Goal: Check status: Check status

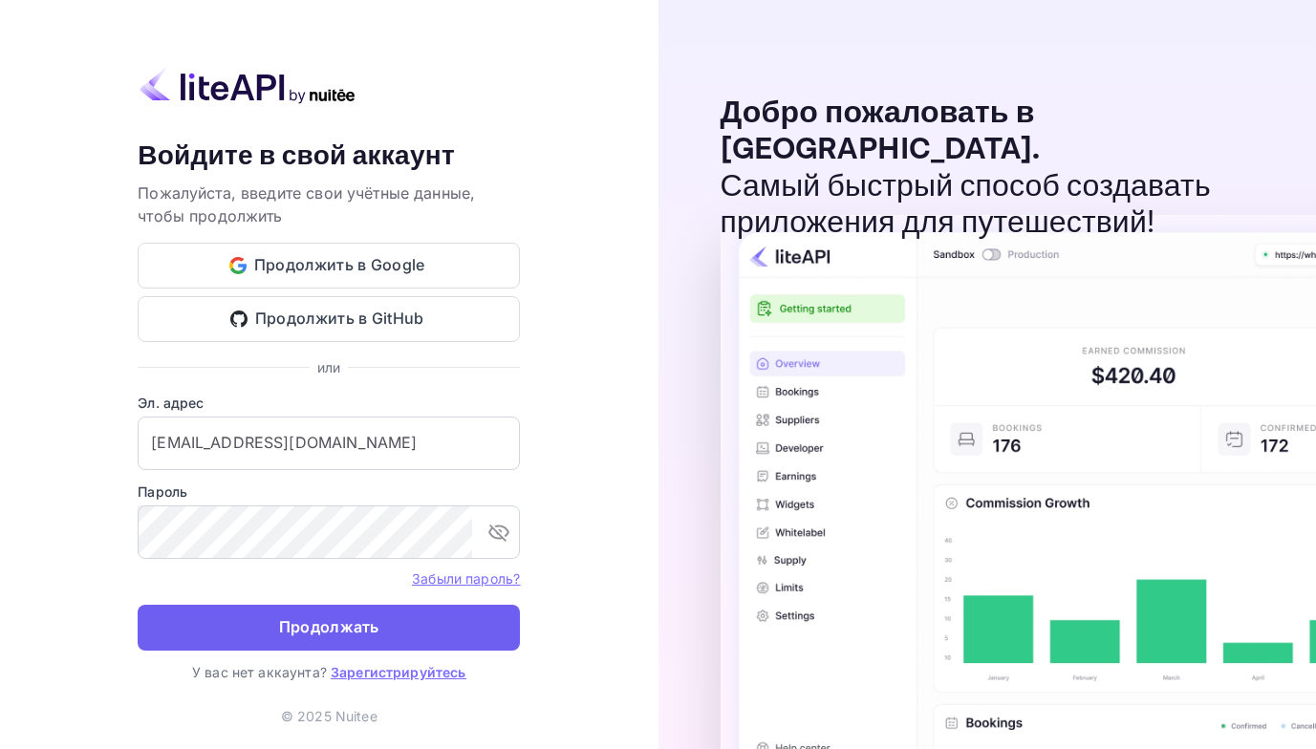
click at [287, 623] on ya-tr-span "Продолжать" at bounding box center [329, 627] width 100 height 26
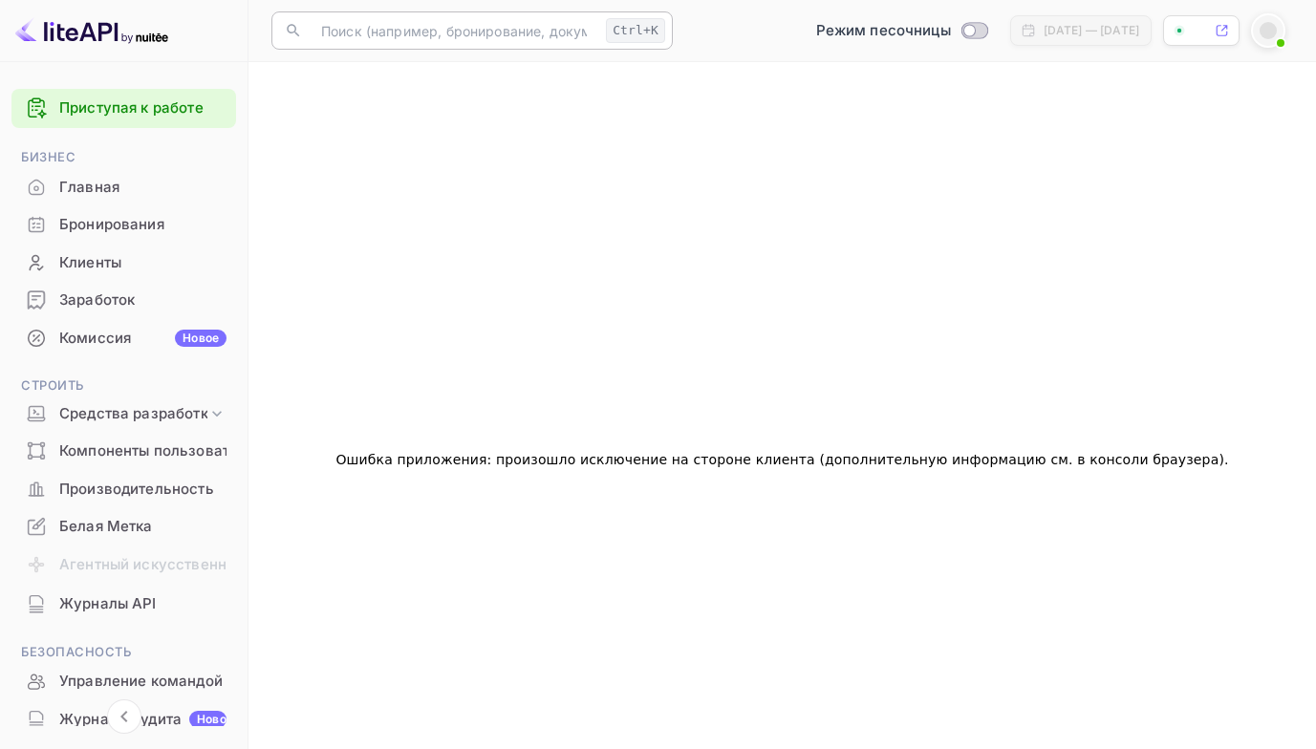
click at [360, 35] on input "text" at bounding box center [454, 30] width 289 height 38
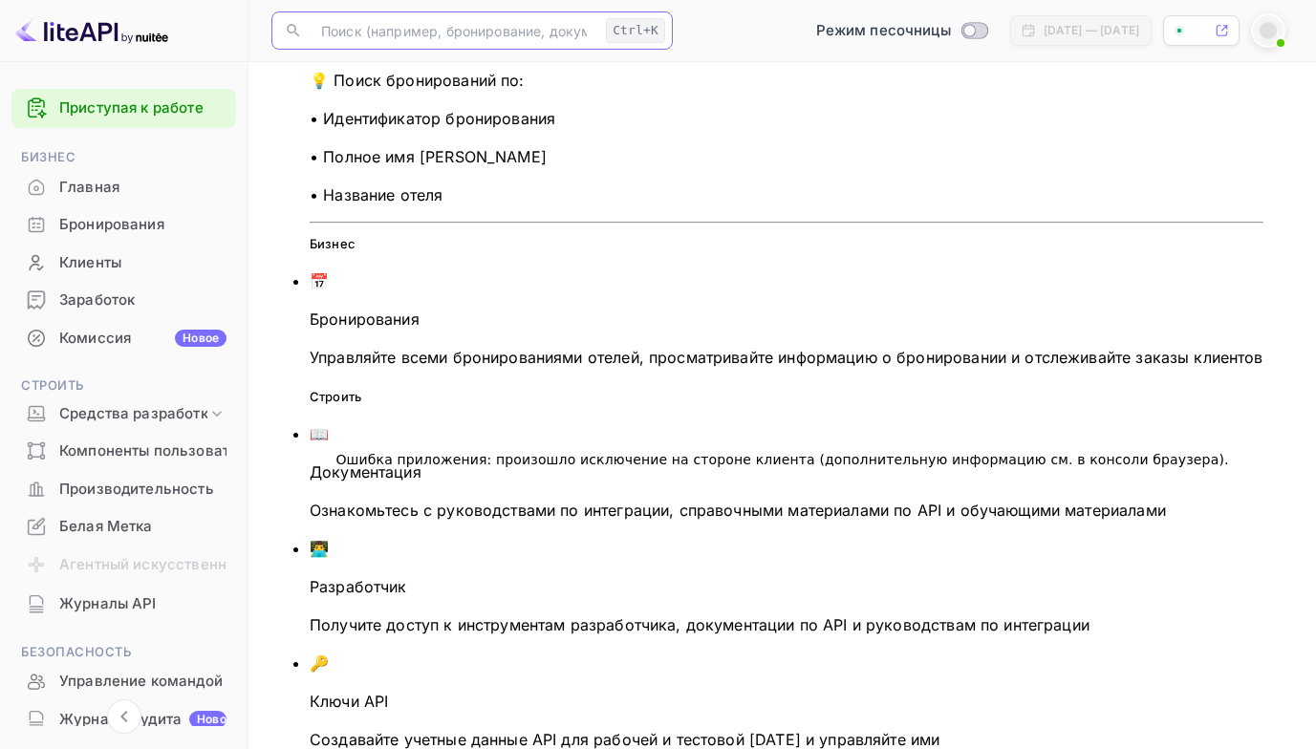
paste input "9545456"
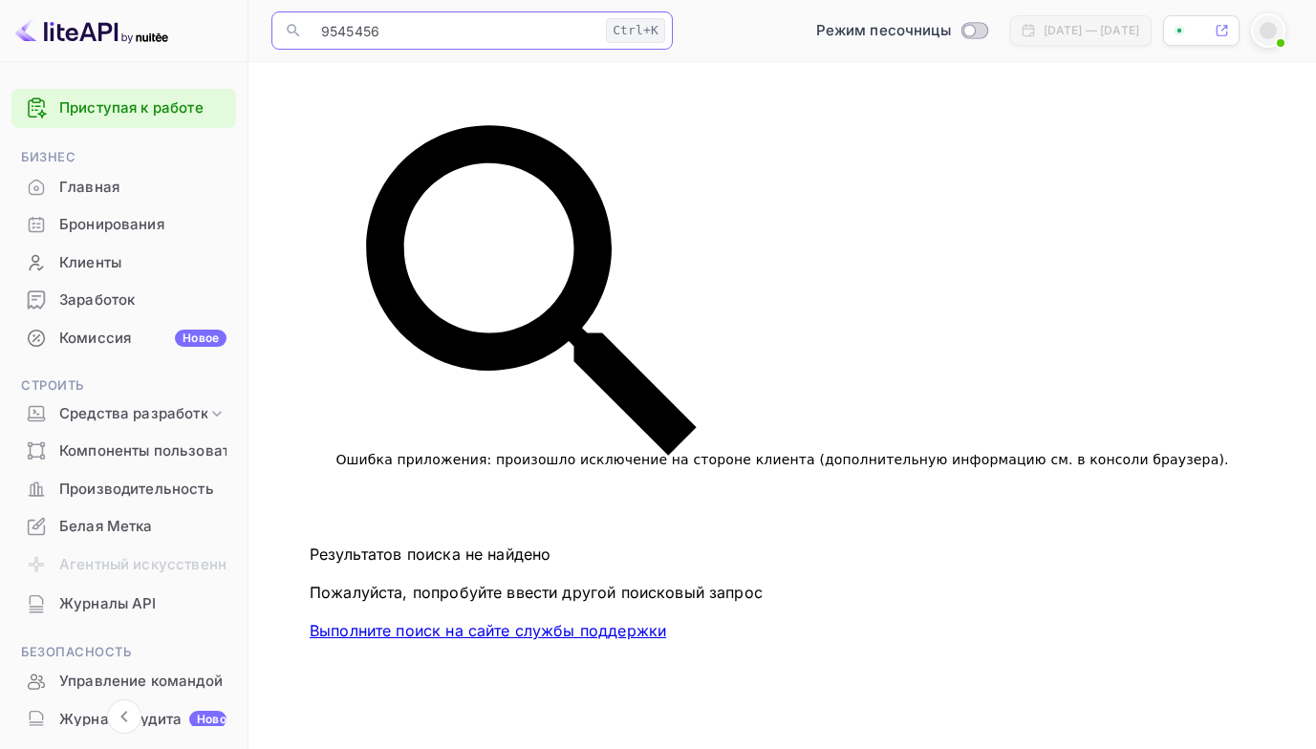
type input "9545456"
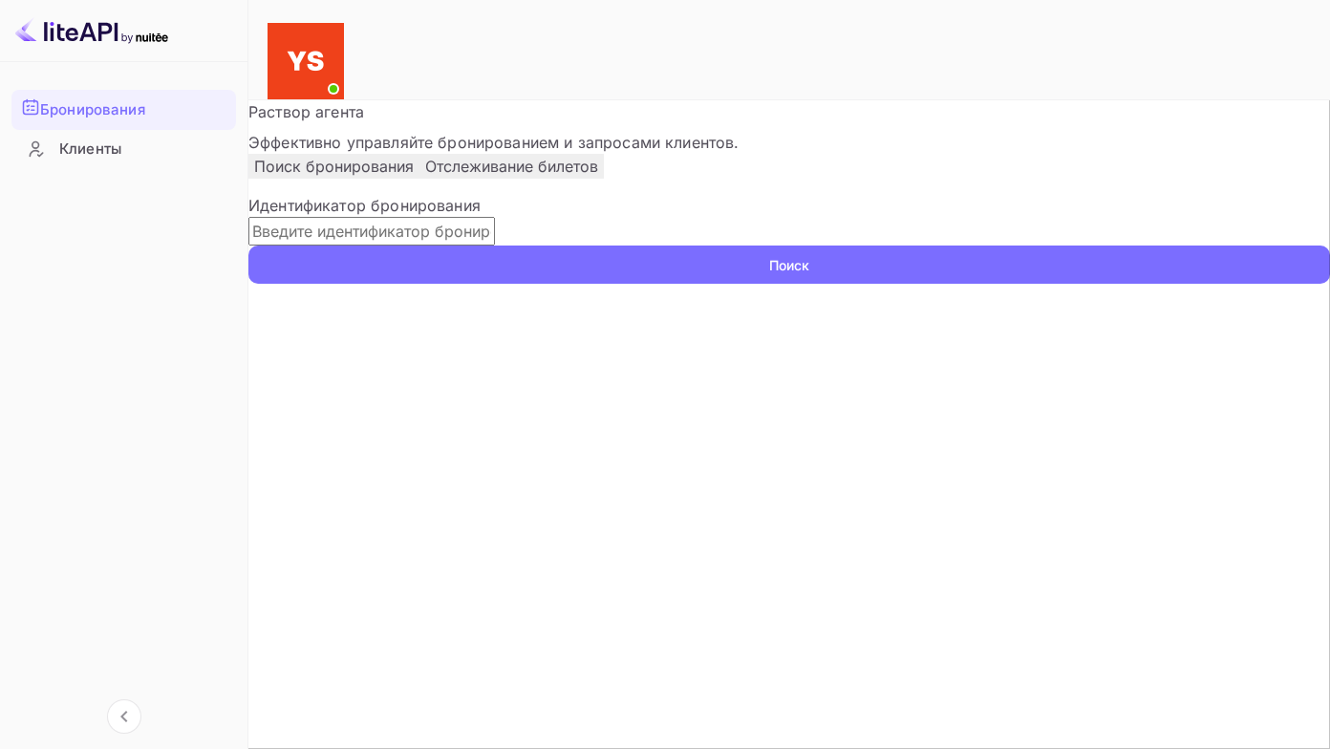
click at [403, 246] on input "text" at bounding box center [371, 231] width 247 height 29
paste input "9545456"
type input "9545456"
click at [248, 246] on button "Поиск" at bounding box center [789, 265] width 1082 height 38
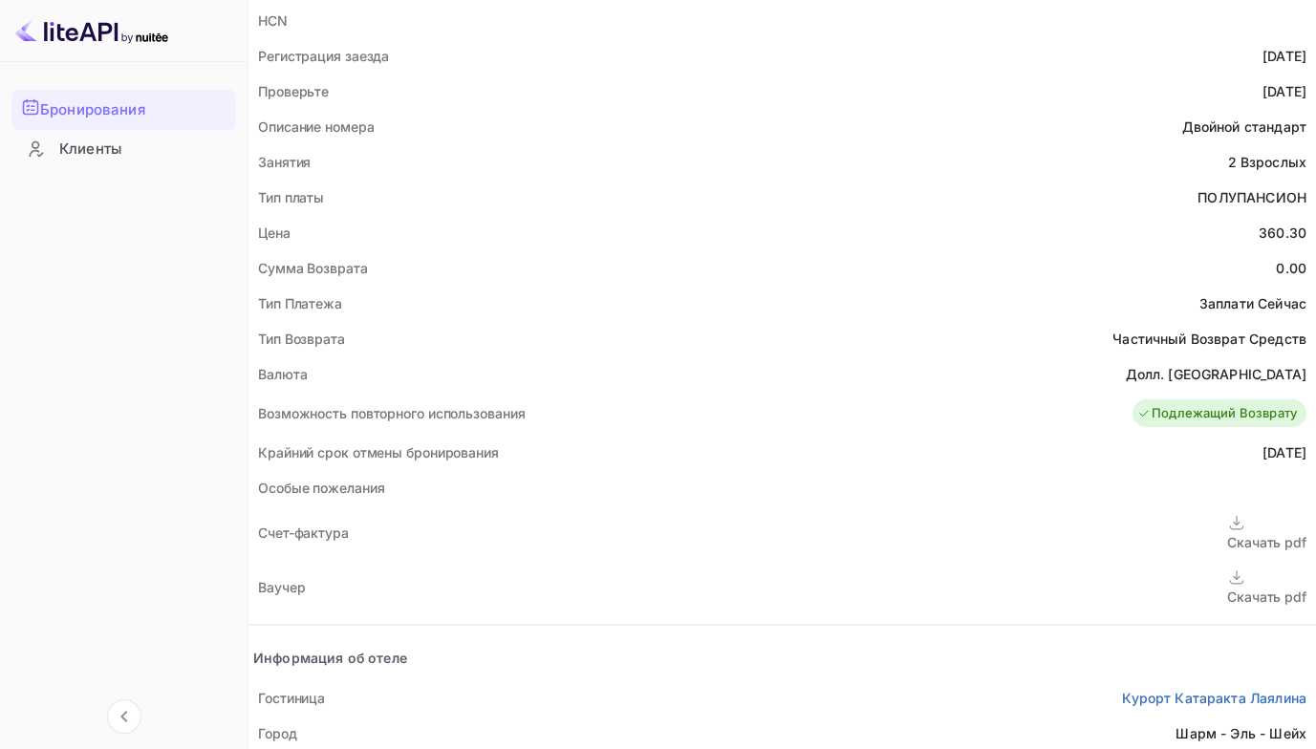
scroll to position [573, 0]
click at [1227, 588] on ya-tr-span "Скачать pdf" at bounding box center [1266, 596] width 79 height 16
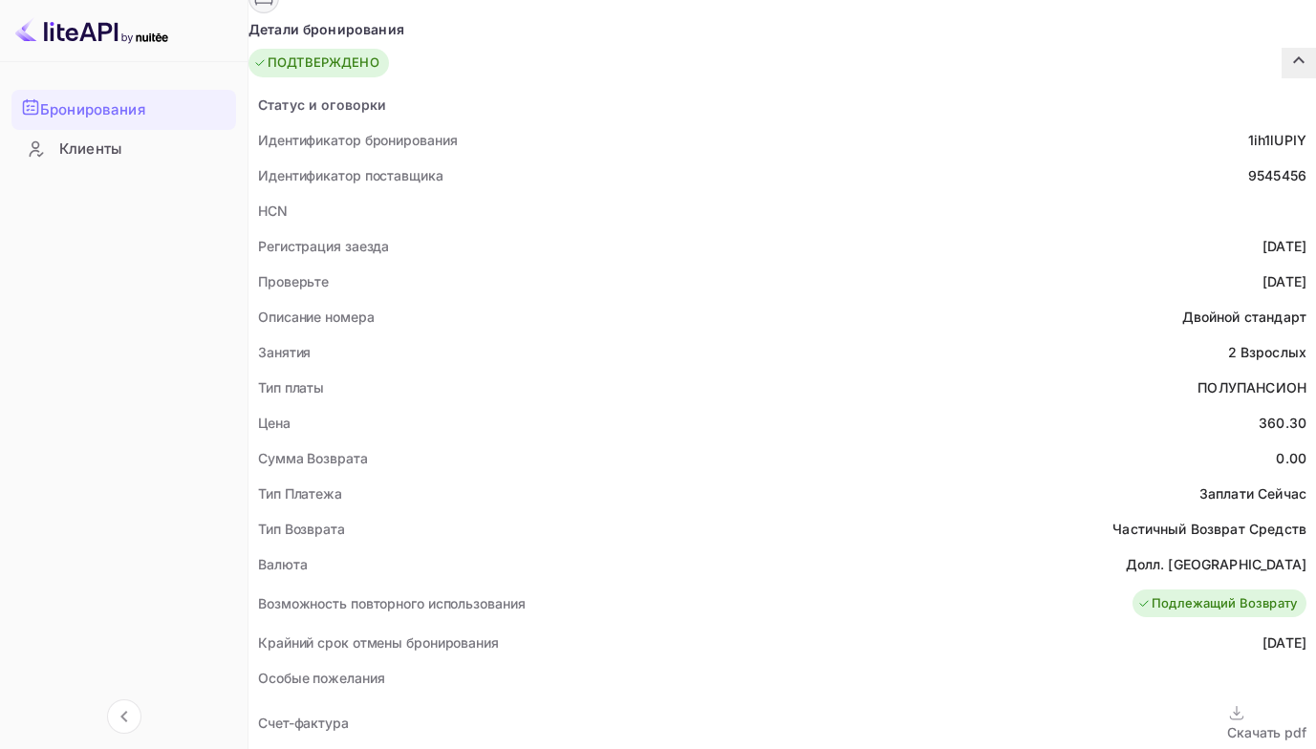
scroll to position [790, 0]
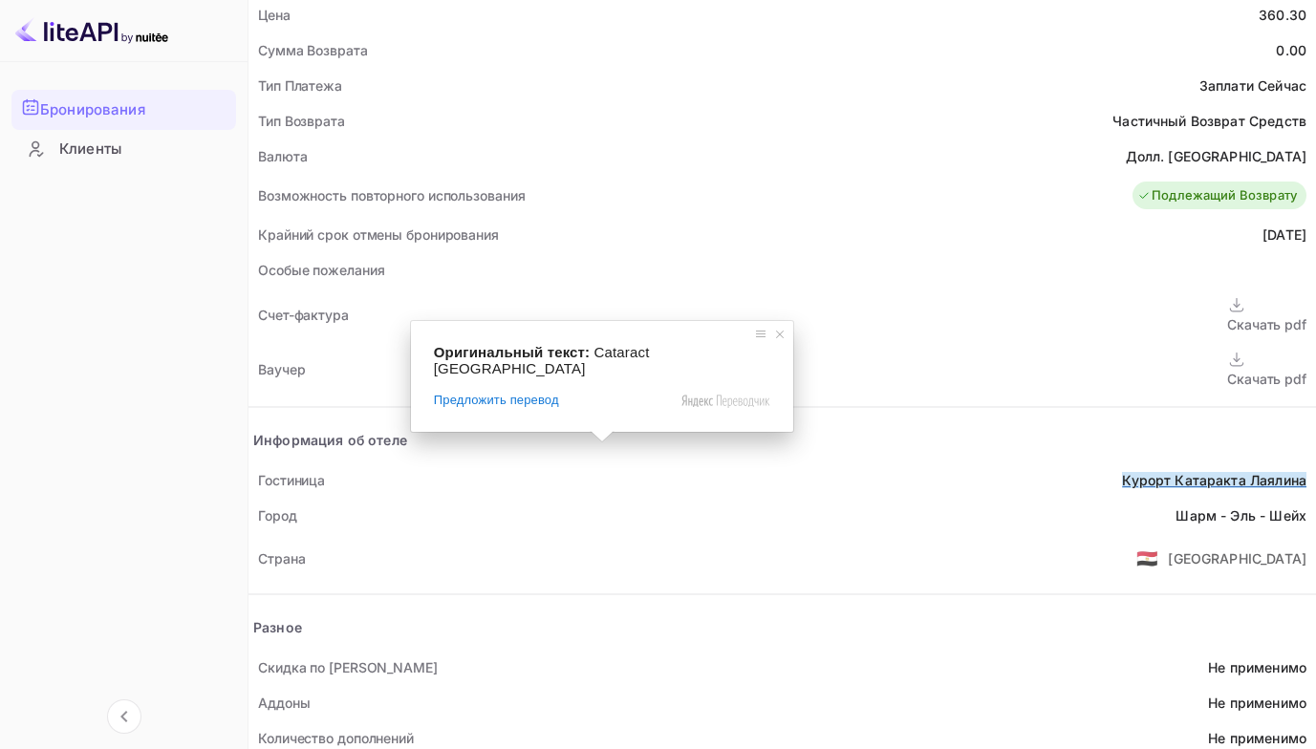
click at [1122, 472] on ya-tr-span "Курорт Катаракта Лаялина" at bounding box center [1214, 480] width 184 height 16
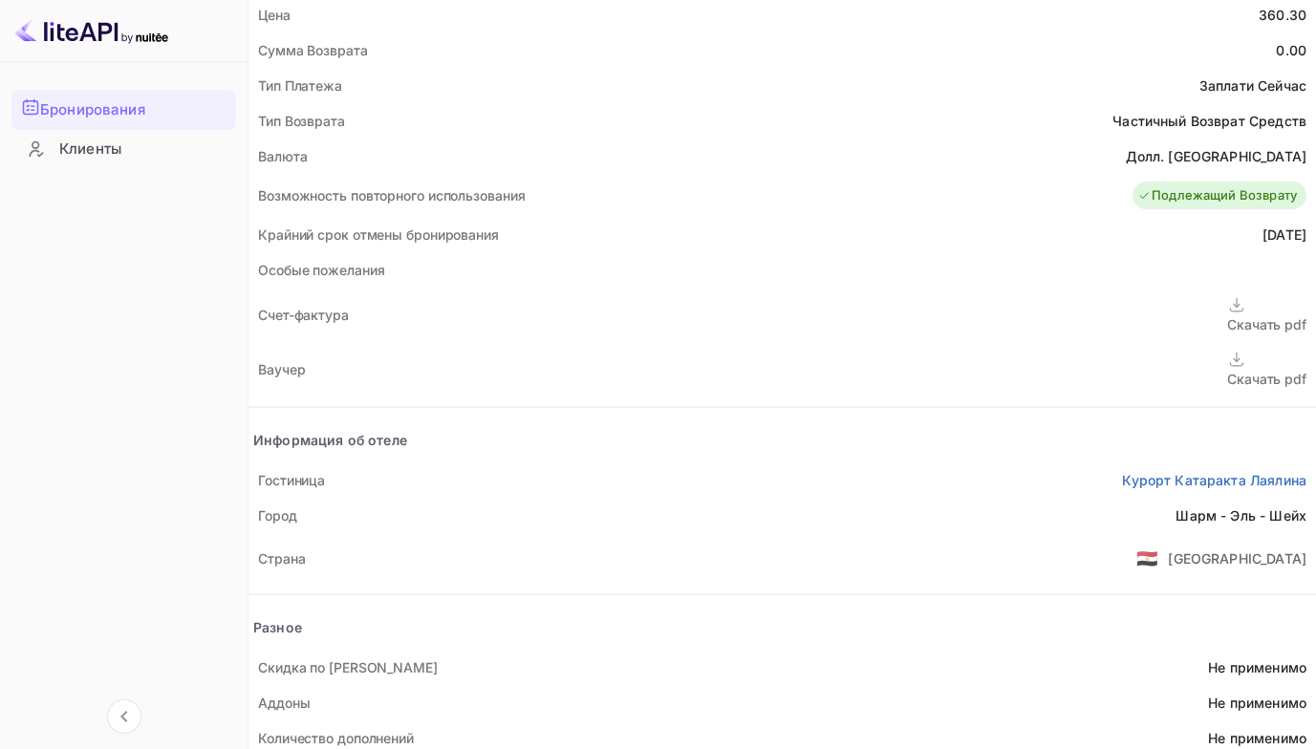
click at [1227, 371] on ya-tr-span "Скачать pdf" at bounding box center [1266, 379] width 79 height 16
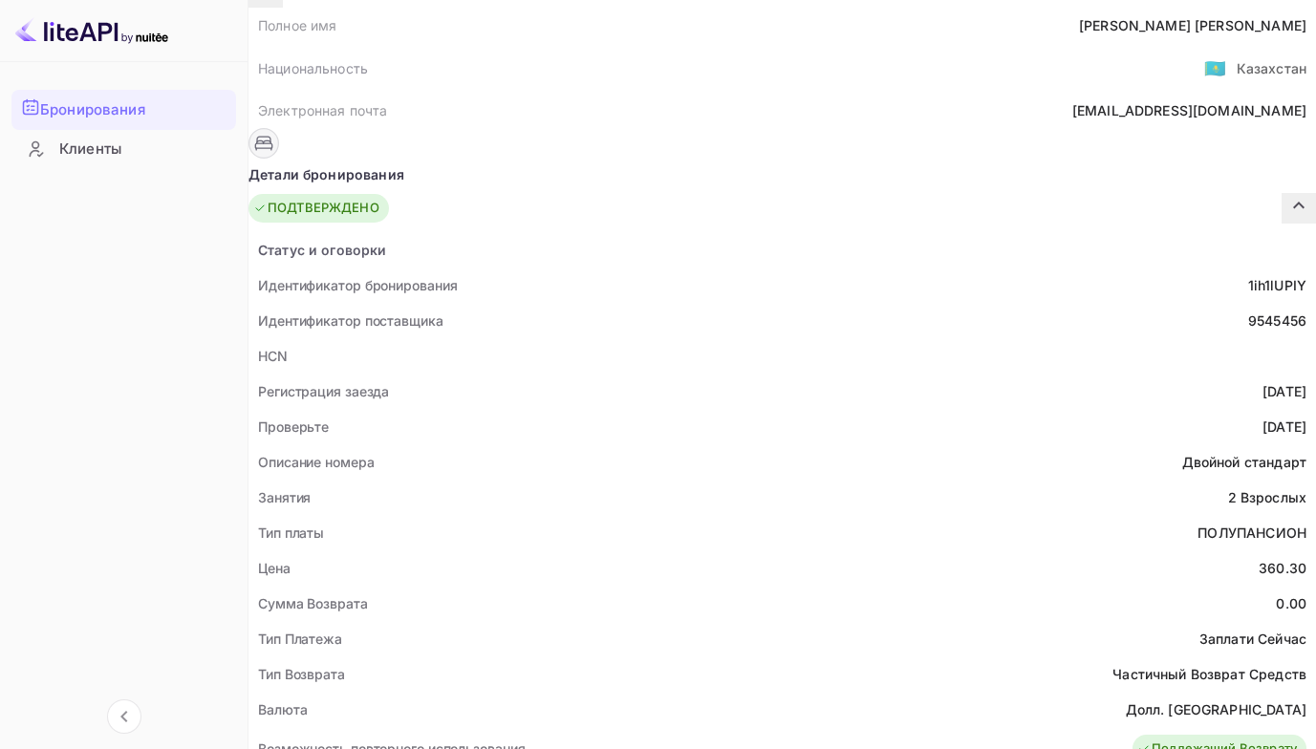
scroll to position [191, 0]
